Goal: Find specific page/section: Find specific page/section

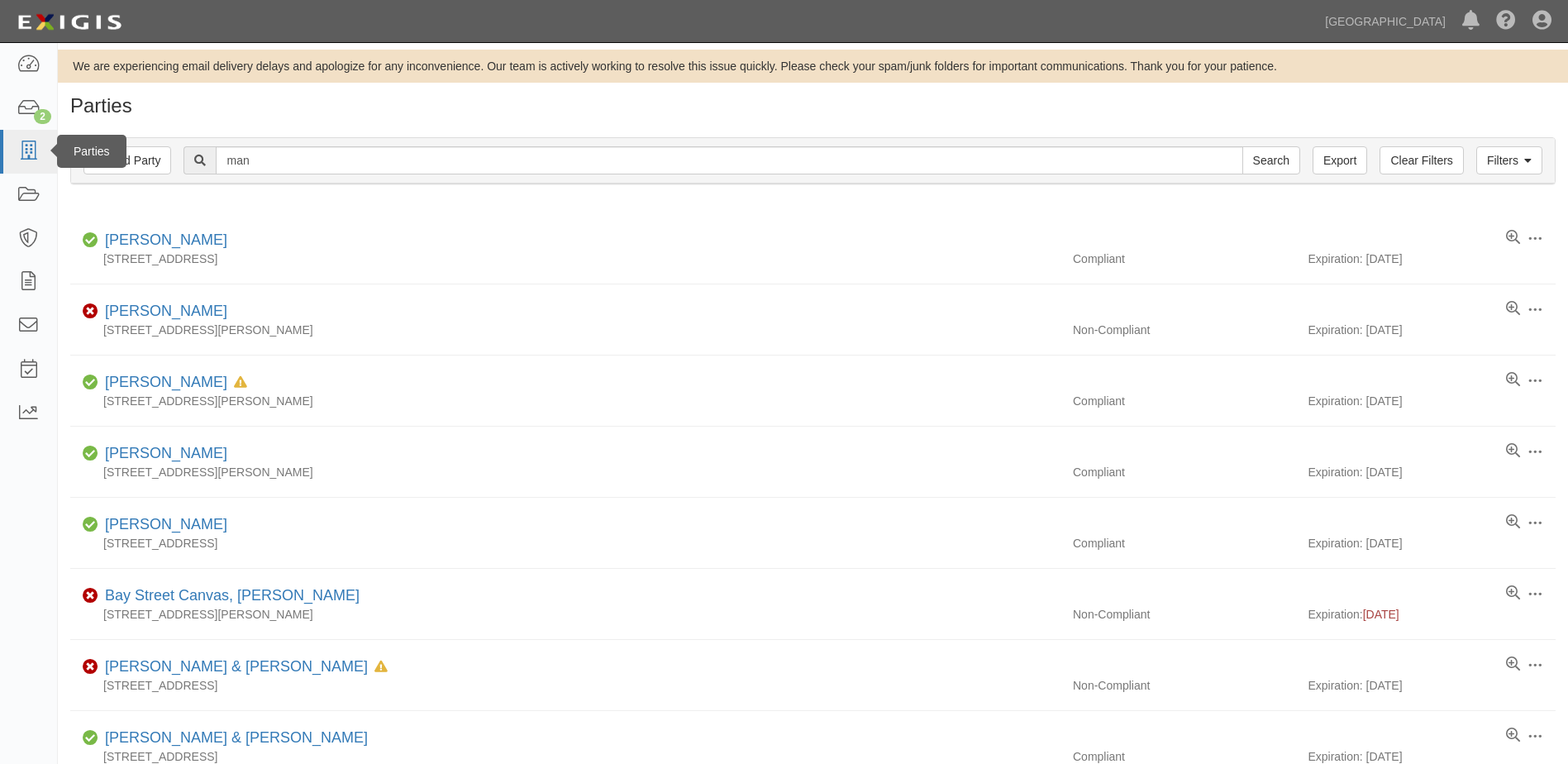
drag, startPoint x: 269, startPoint y: 163, endPoint x: 0, endPoint y: 135, distance: 270.5
type input "gordon"
click at [1242, 146] on input "Search" at bounding box center [1271, 160] width 58 height 28
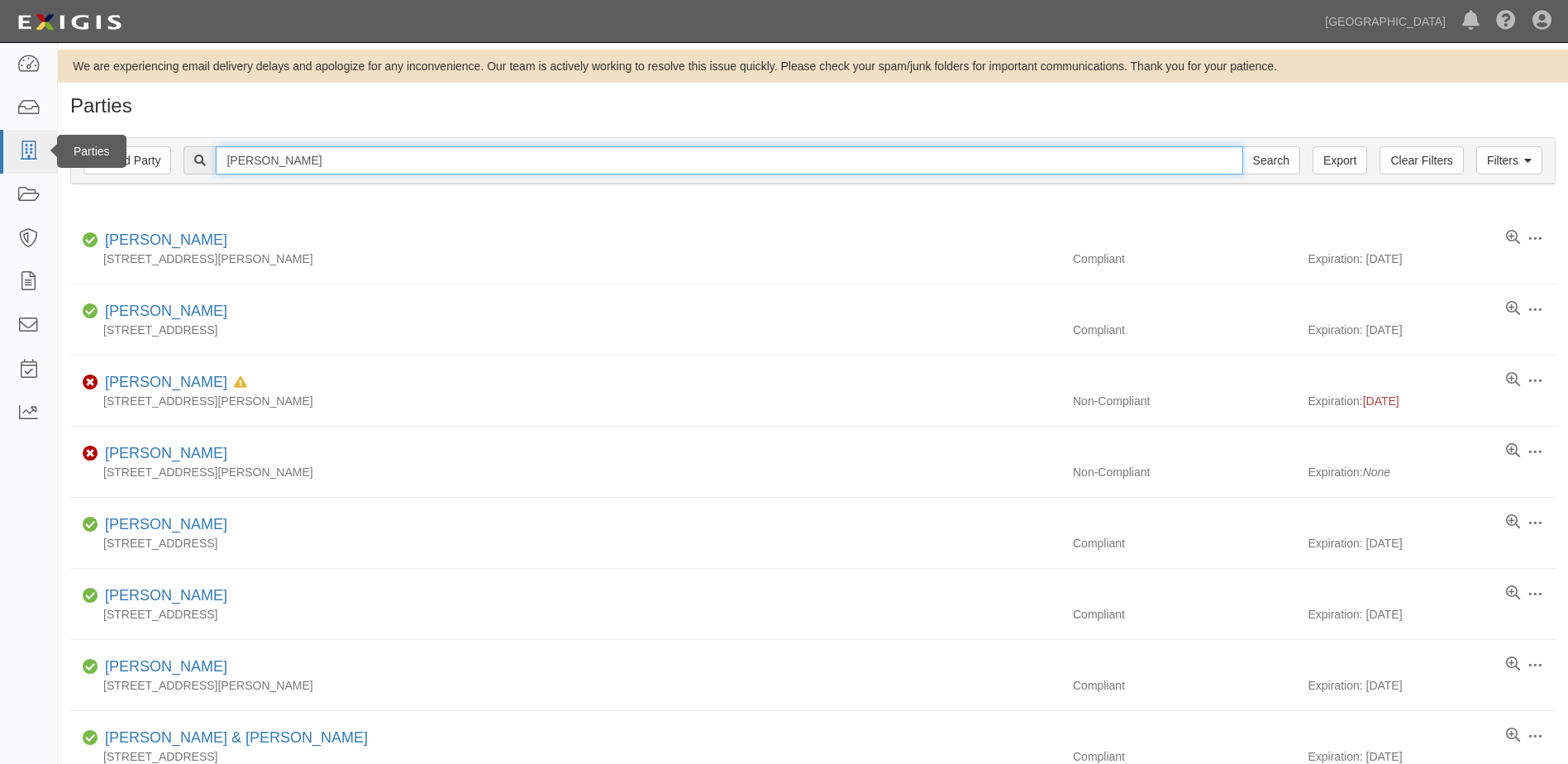
drag, startPoint x: 283, startPoint y: 162, endPoint x: 9, endPoint y: 146, distance: 274.5
click at [0, 159] on html "Toggle navigation Dashboard Inbox Parties Agreements Coverages Documents Messag…" at bounding box center [784, 440] width 1568 height 880
type input "[PERSON_NAME]"
click at [1242, 146] on input "Search" at bounding box center [1271, 160] width 58 height 28
